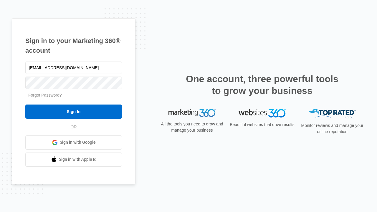
type input "[EMAIL_ADDRESS][DOMAIN_NAME]"
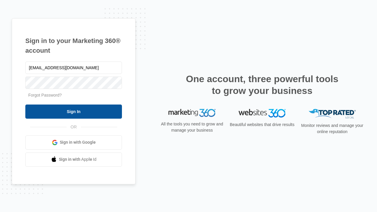
click at [74, 111] on input "Sign In" at bounding box center [73, 111] width 97 height 14
